Goal: Communication & Community: Share content

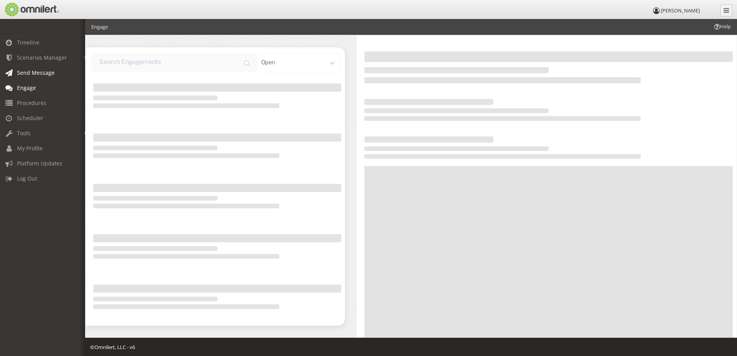
click at [22, 70] on span "Send Message" at bounding box center [36, 72] width 38 height 7
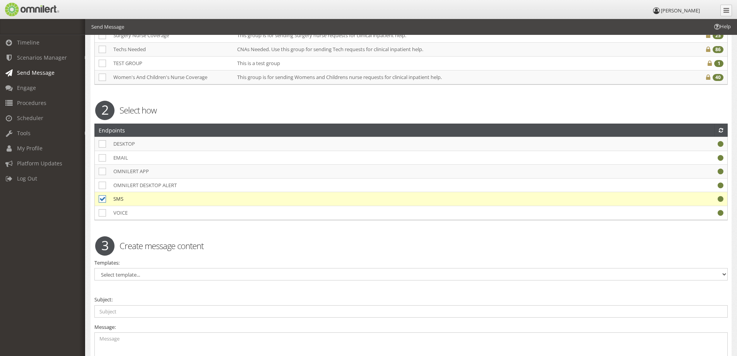
scroll to position [495, 0]
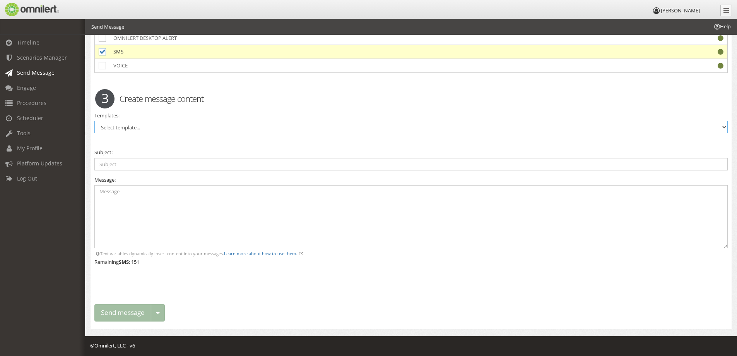
click at [112, 132] on select "Select template... * SANE - Blue * SANE - Purple * SANE - White 1-1 Patient Sit…" at bounding box center [411, 127] width 634 height 12
select select "90420"
click at [94, 121] on select "Select template... * SANE - Blue * SANE - Purple * SANE - White 1-1 Patient Sit…" at bounding box center [411, 127] width 634 height 12
type input "Med Surg Nurse Needed"
type textarea "Med Surg nurse needed 6am to 6pm [DATE] [DATE]. Please call House Supervisor 30…"
